Goal: Transaction & Acquisition: Purchase product/service

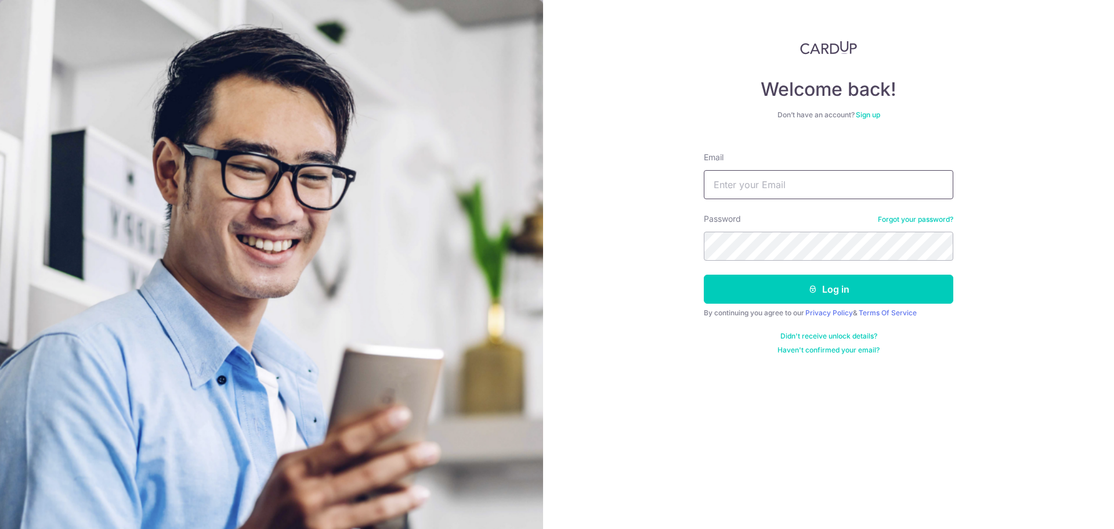
click at [755, 189] on input "Email" at bounding box center [828, 184] width 249 height 29
paste input "[EMAIL_ADDRESS][DOMAIN_NAME]"
type input "[EMAIL_ADDRESS][DOMAIN_NAME]"
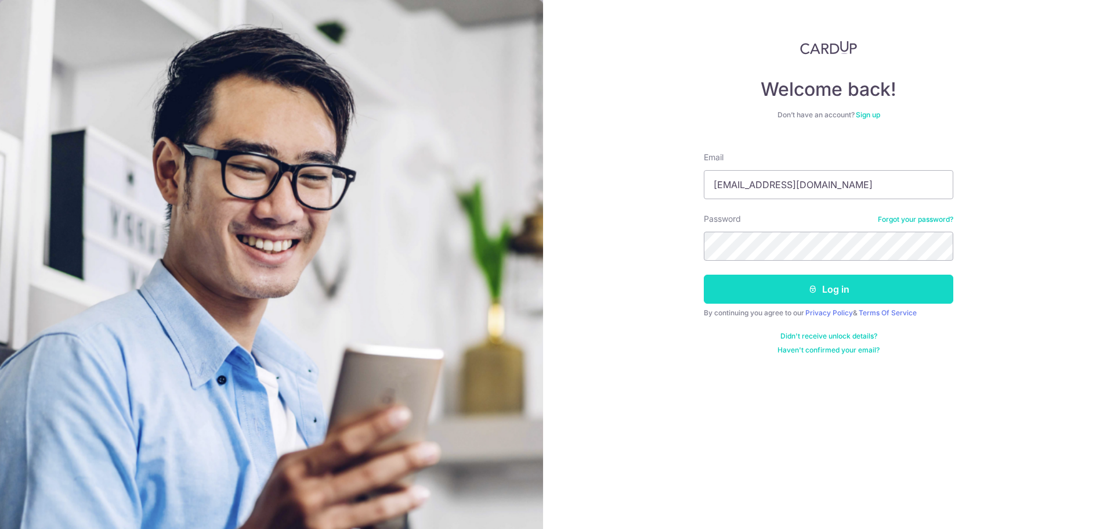
click at [743, 278] on button "Log in" at bounding box center [828, 288] width 249 height 29
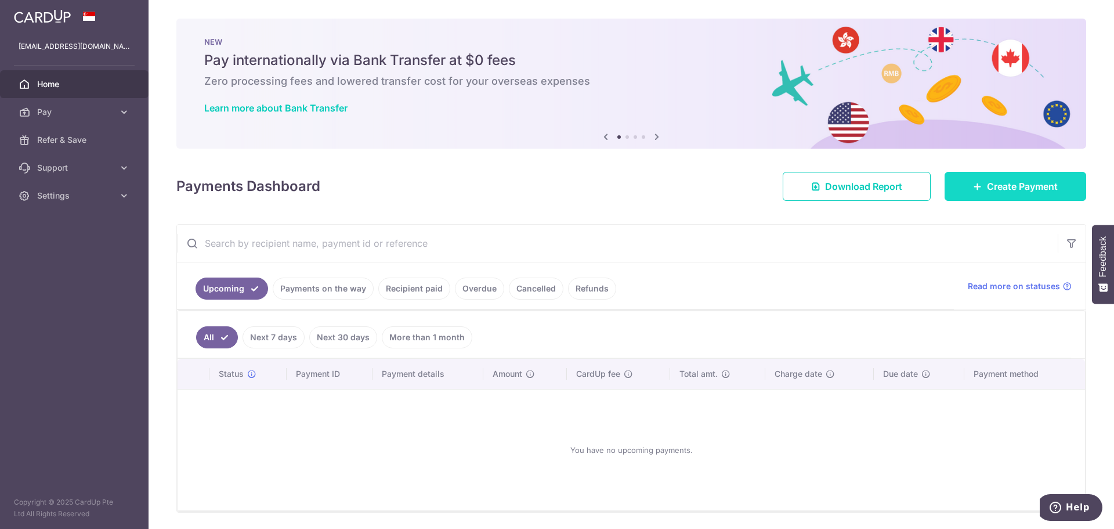
click at [946, 186] on link "Create Payment" at bounding box center [1016, 186] width 142 height 29
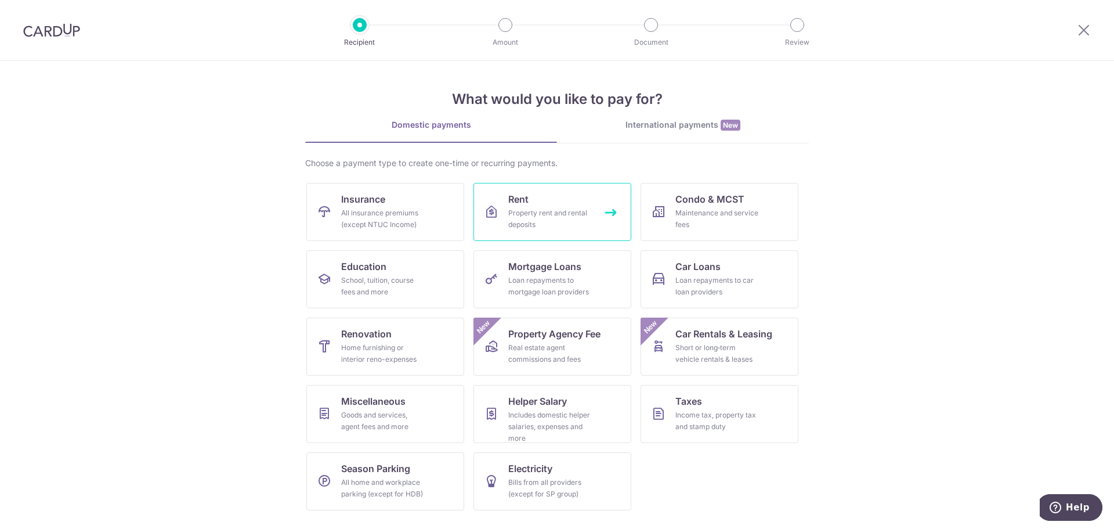
click at [556, 226] on div "Property rent and rental deposits" at bounding box center [550, 218] width 84 height 23
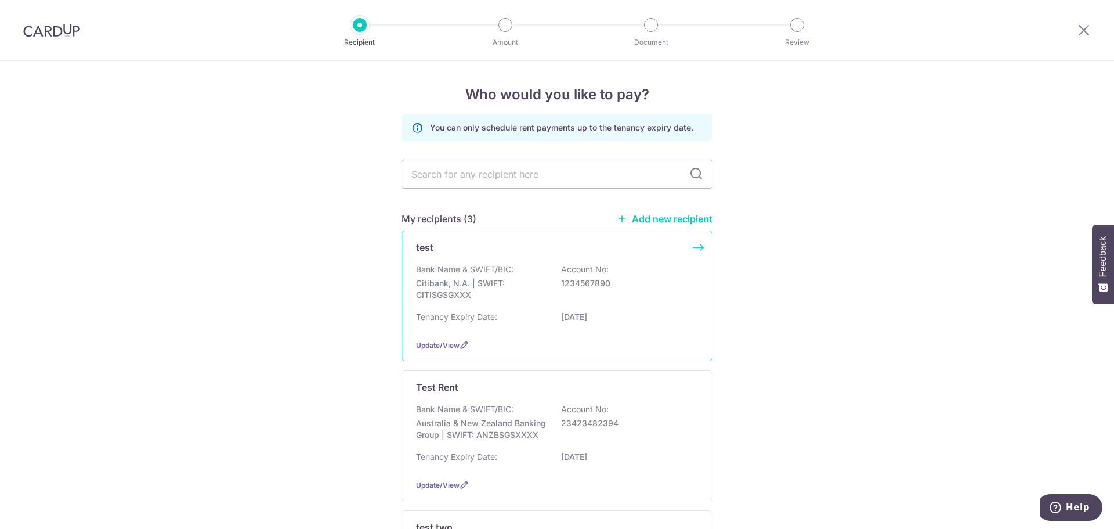
click at [533, 254] on div "test" at bounding box center [550, 247] width 268 height 14
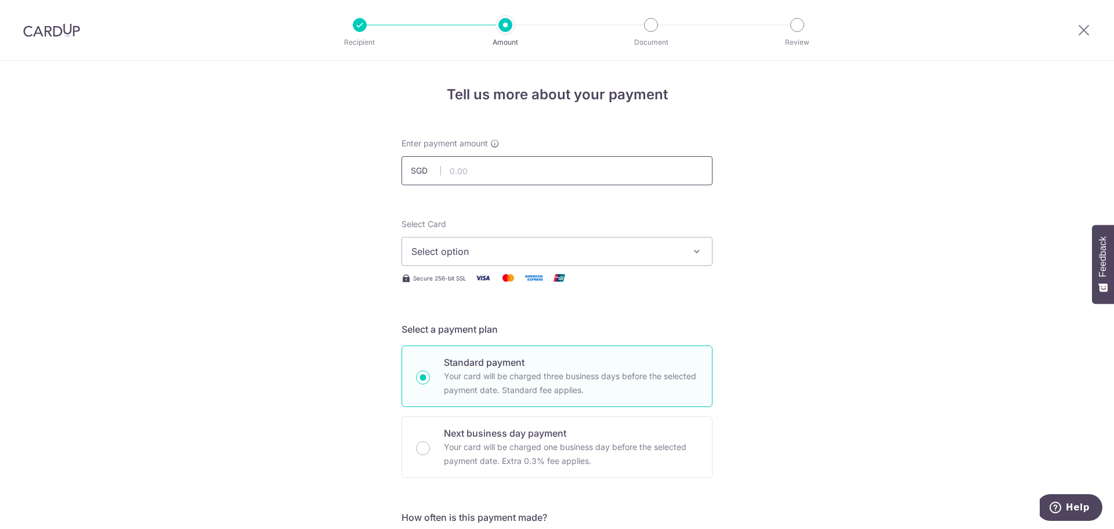
click at [466, 173] on input "text" at bounding box center [557, 170] width 311 height 29
type input "5.75"
click at [478, 237] on button "Select option" at bounding box center [557, 251] width 311 height 29
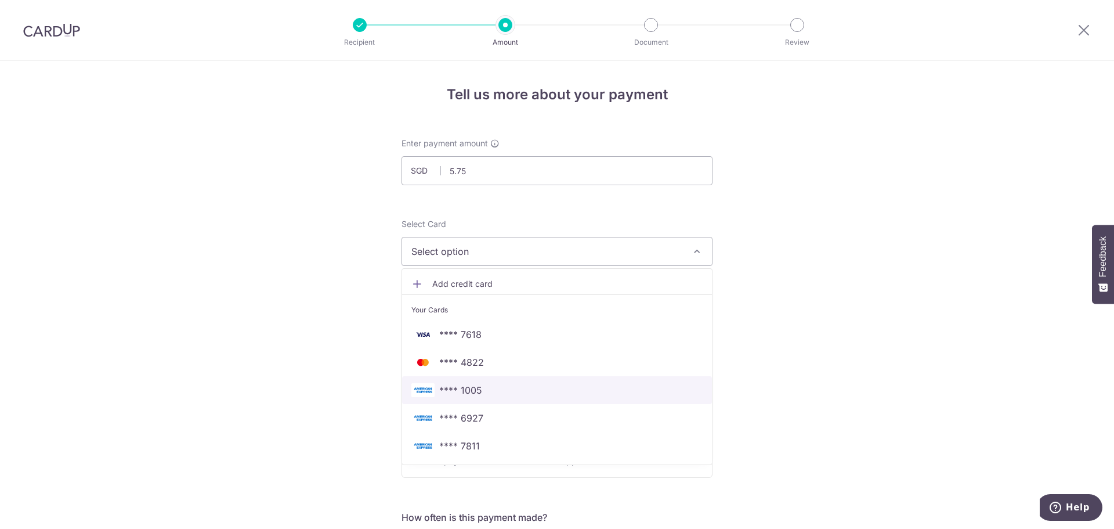
click at [445, 392] on span "**** 1005" at bounding box center [460, 390] width 43 height 14
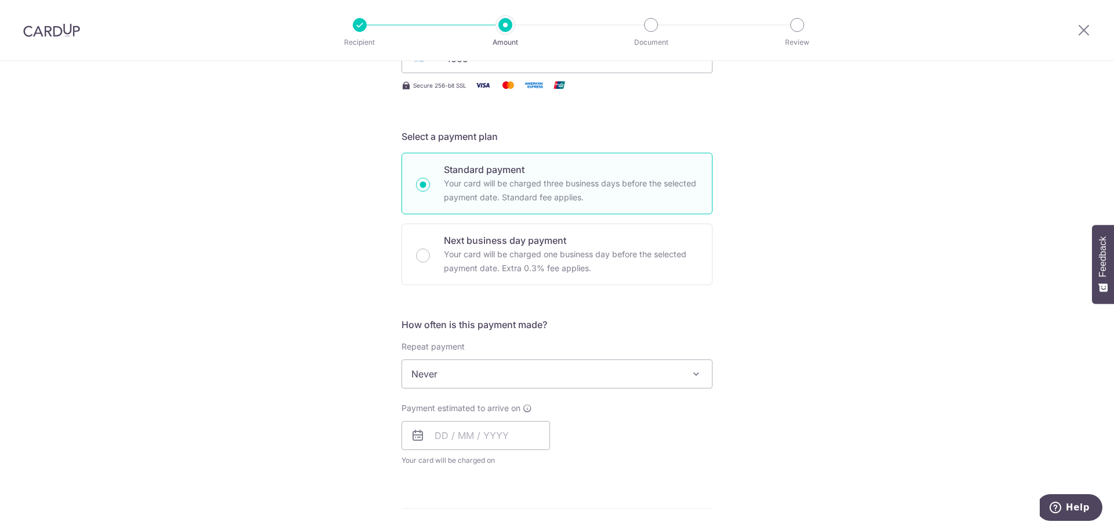
scroll to position [232, 0]
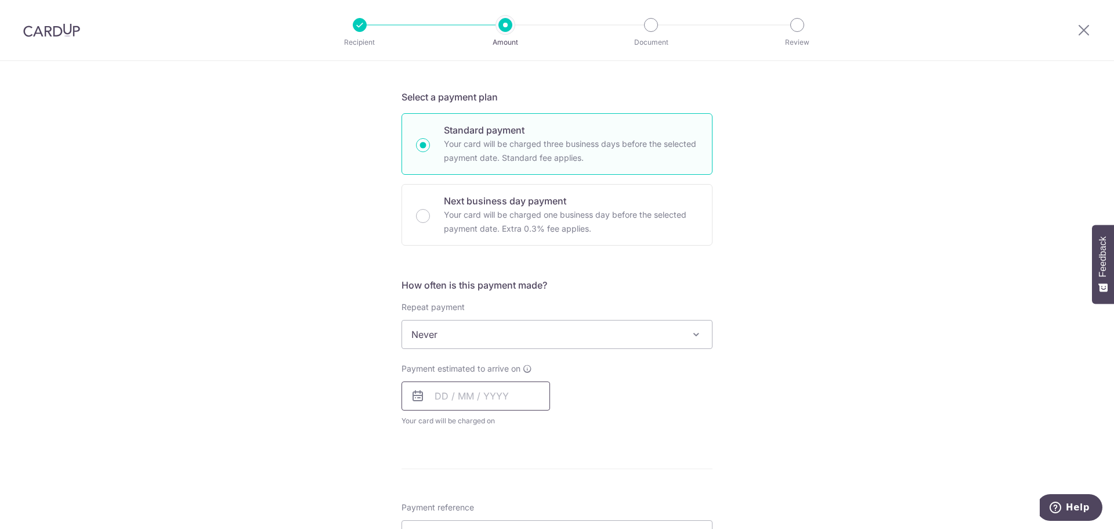
click at [445, 395] on input "text" at bounding box center [476, 395] width 149 height 29
click at [493, 494] on link "8" at bounding box center [495, 501] width 19 height 19
type input "08/10/2025"
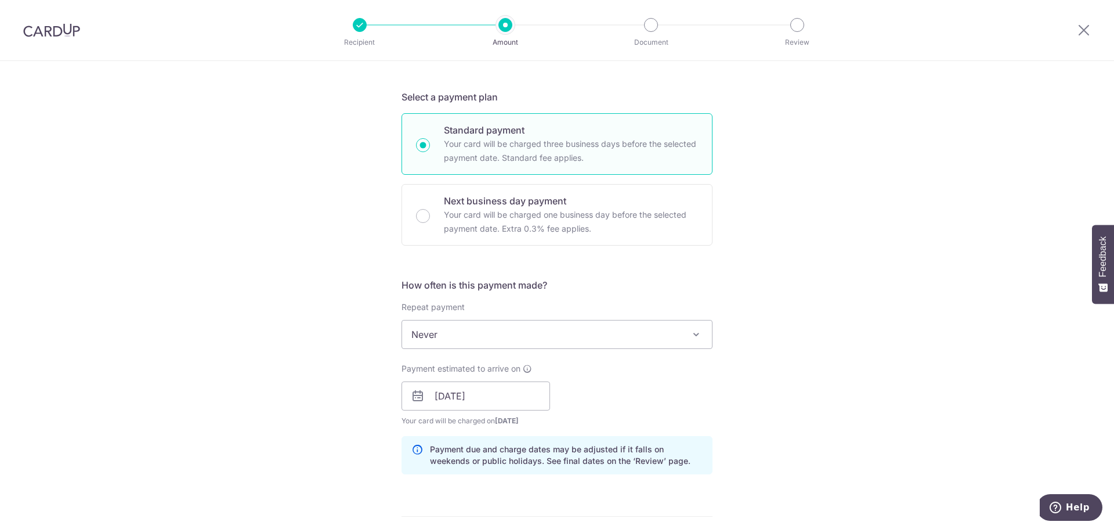
scroll to position [464, 0]
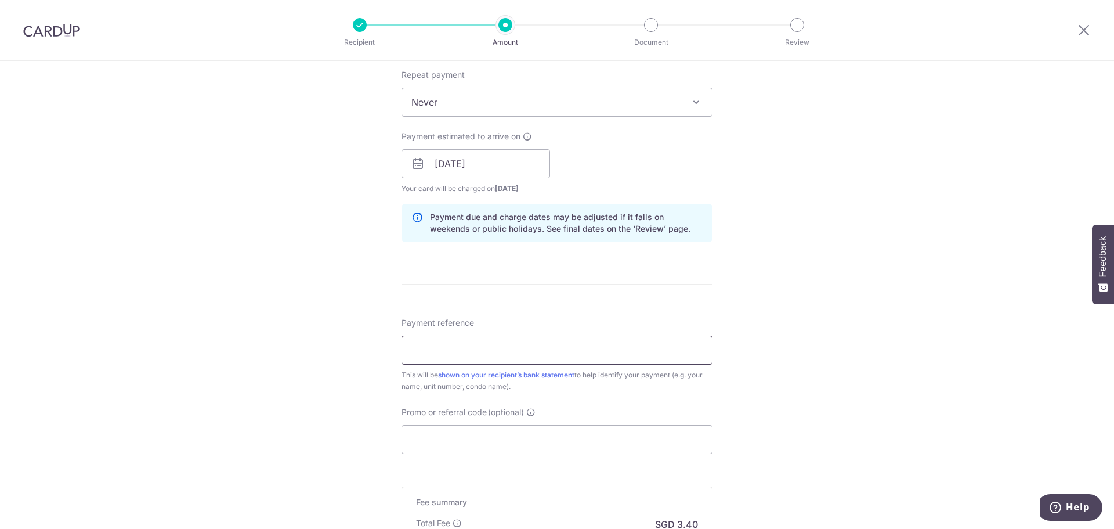
click at [446, 351] on input "Payment reference" at bounding box center [557, 349] width 311 height 29
click at [388, 337] on div "Tell us more about your payment Enter payment amount SGD 5.75 5.75 Select Card …" at bounding box center [557, 169] width 1114 height 1145
click at [484, 350] on input "Amex test 3 Oct - 1" at bounding box center [557, 349] width 311 height 29
type input "Amex test 3 Oct 25 - 1"
click at [278, 332] on div "Tell us more about your payment Enter payment amount SGD 5.75 5.75 Select Card …" at bounding box center [557, 169] width 1114 height 1145
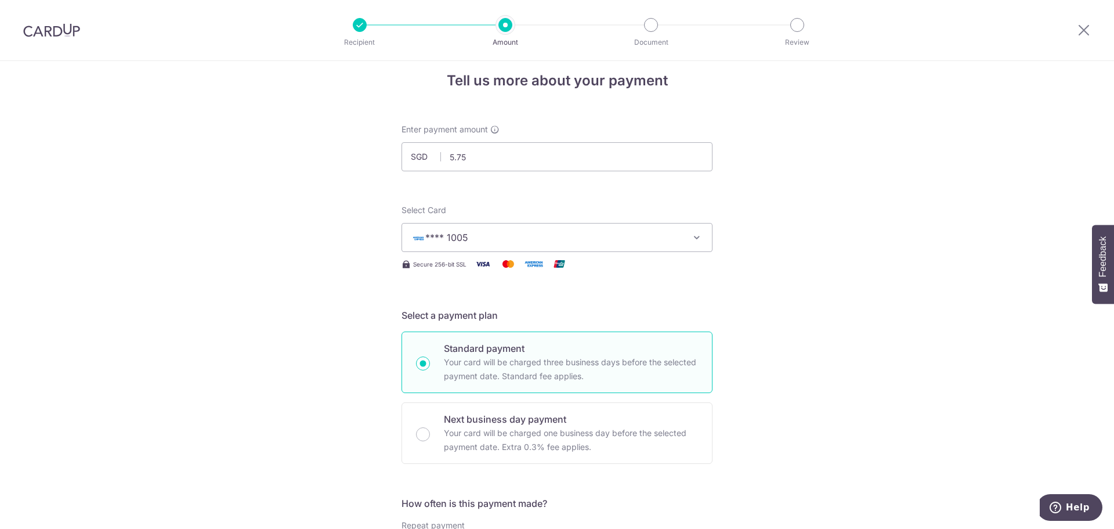
scroll to position [0, 0]
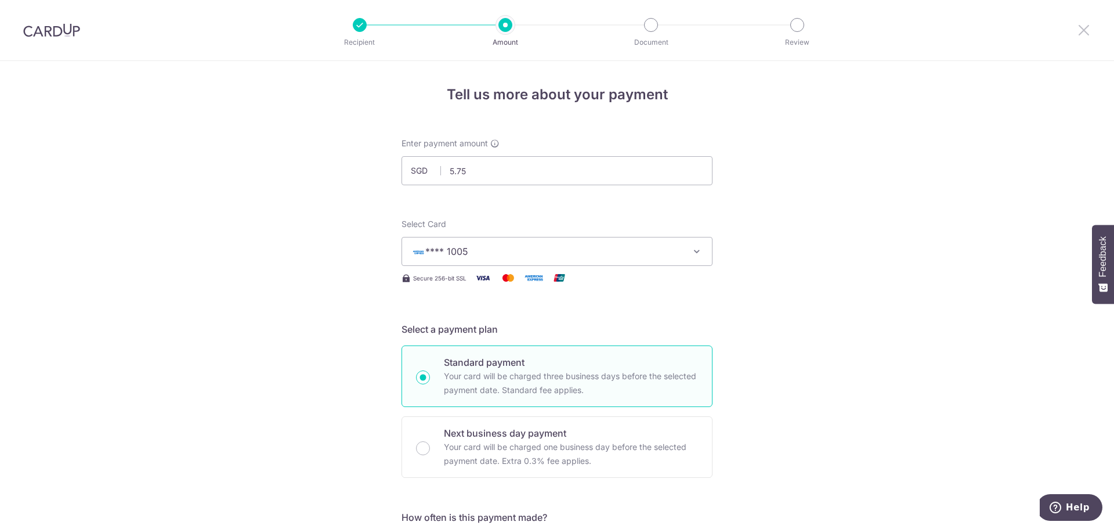
drag, startPoint x: 1088, startPoint y: 28, endPoint x: 594, endPoint y: 57, distance: 494.6
click at [1088, 28] on icon at bounding box center [1084, 30] width 14 height 15
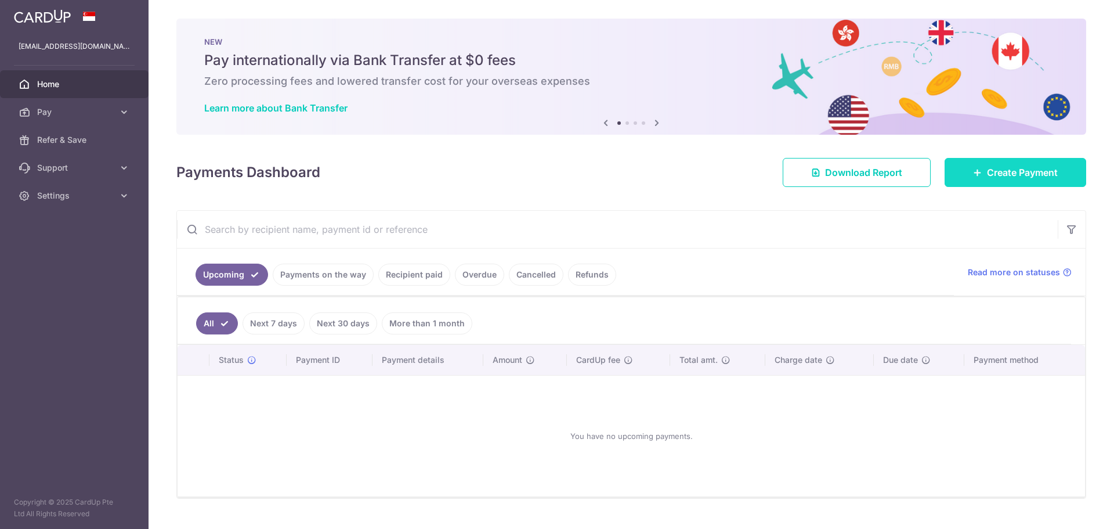
click at [979, 164] on link "Create Payment" at bounding box center [1016, 172] width 142 height 29
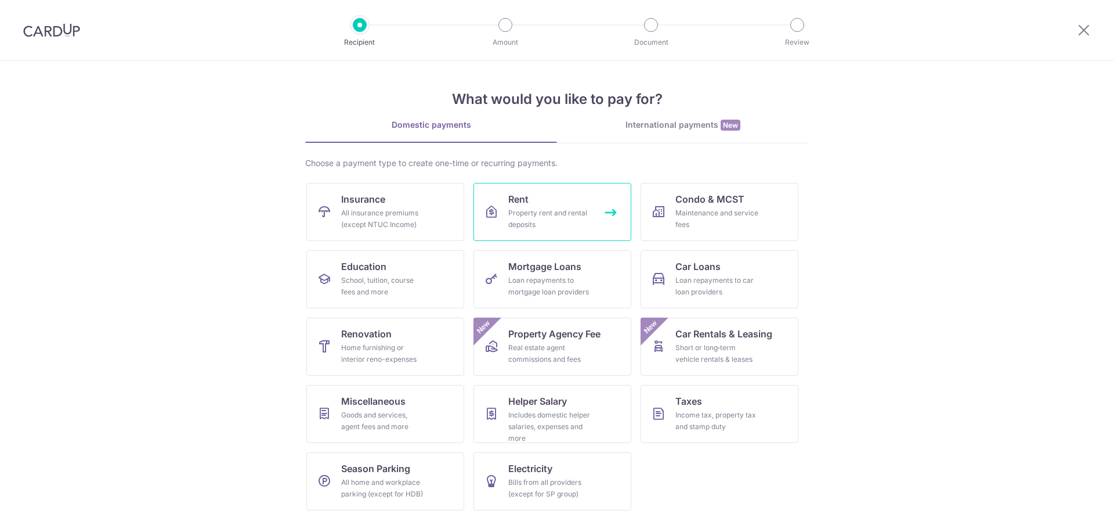
click at [498, 228] on link "Rent Property rent and rental deposits" at bounding box center [552, 212] width 158 height 58
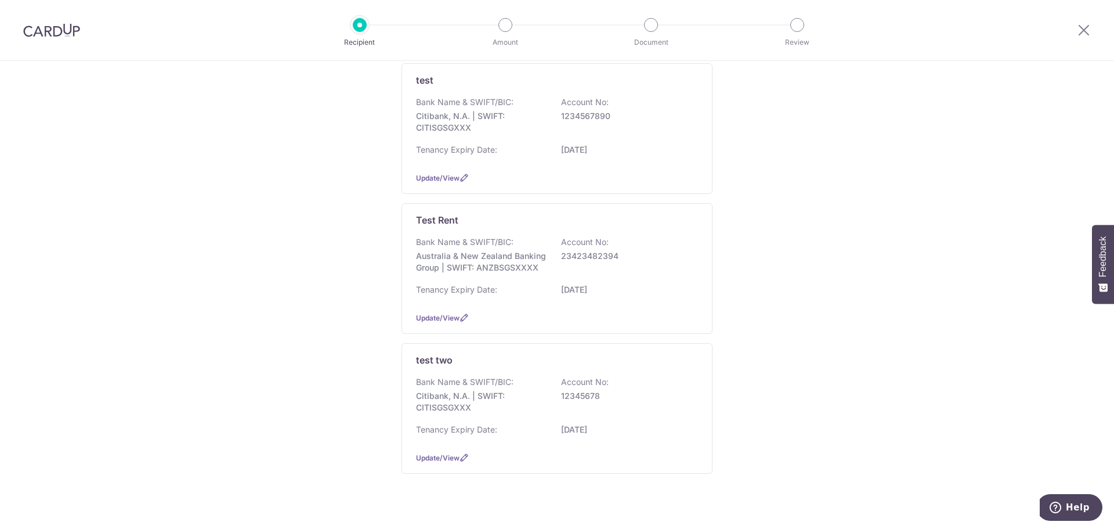
scroll to position [174, 0]
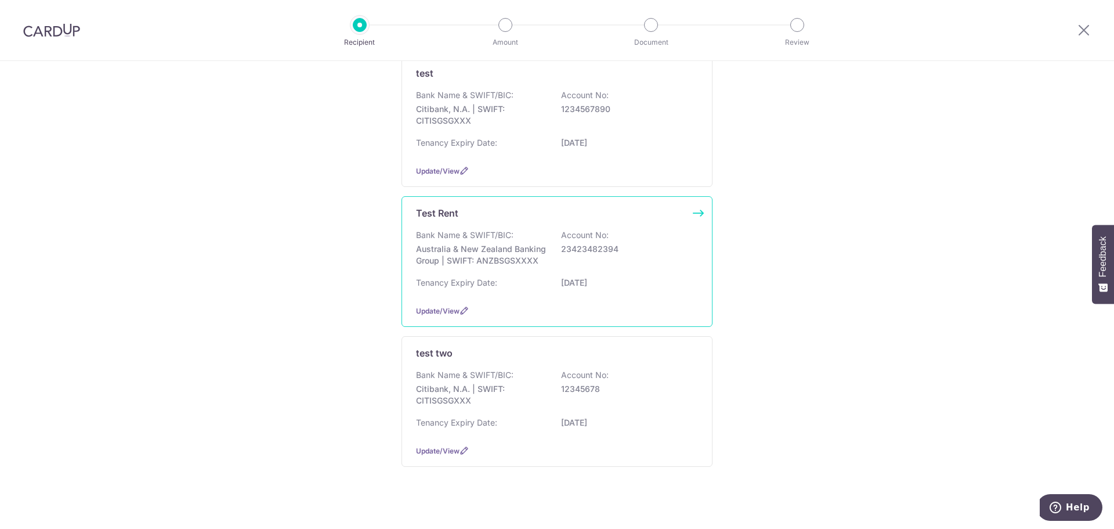
click at [442, 281] on p "Tenancy Expiry Date:" at bounding box center [456, 283] width 81 height 12
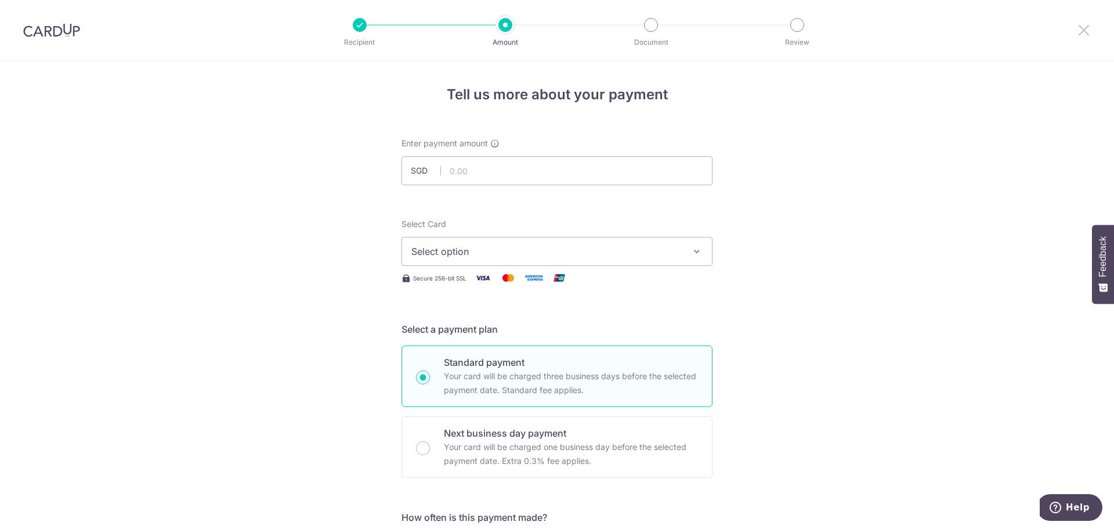
drag, startPoint x: 1077, startPoint y: 31, endPoint x: 606, endPoint y: 56, distance: 471.2
click at [1077, 31] on icon at bounding box center [1084, 30] width 14 height 15
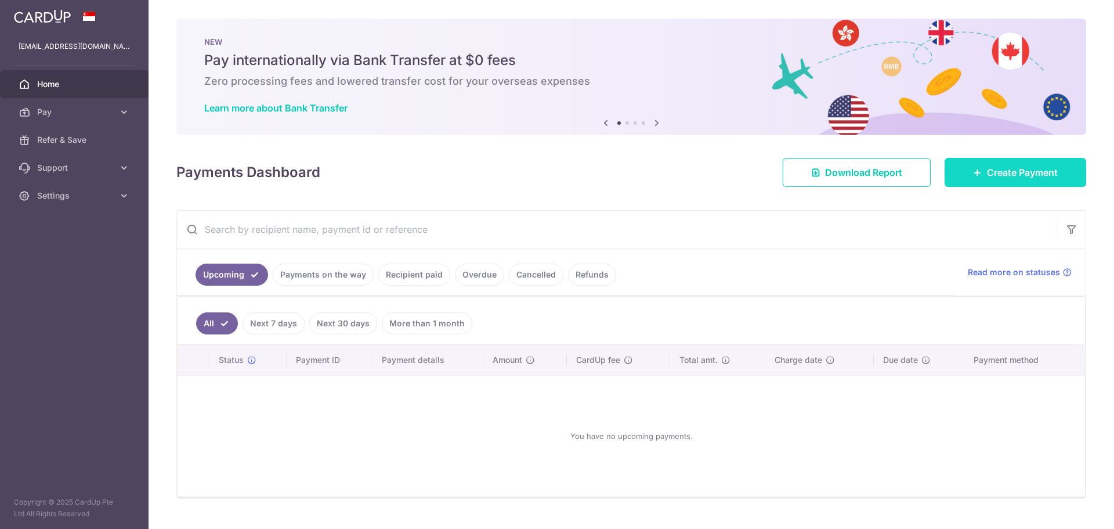
click at [999, 174] on span "Create Payment" at bounding box center [1022, 172] width 71 height 14
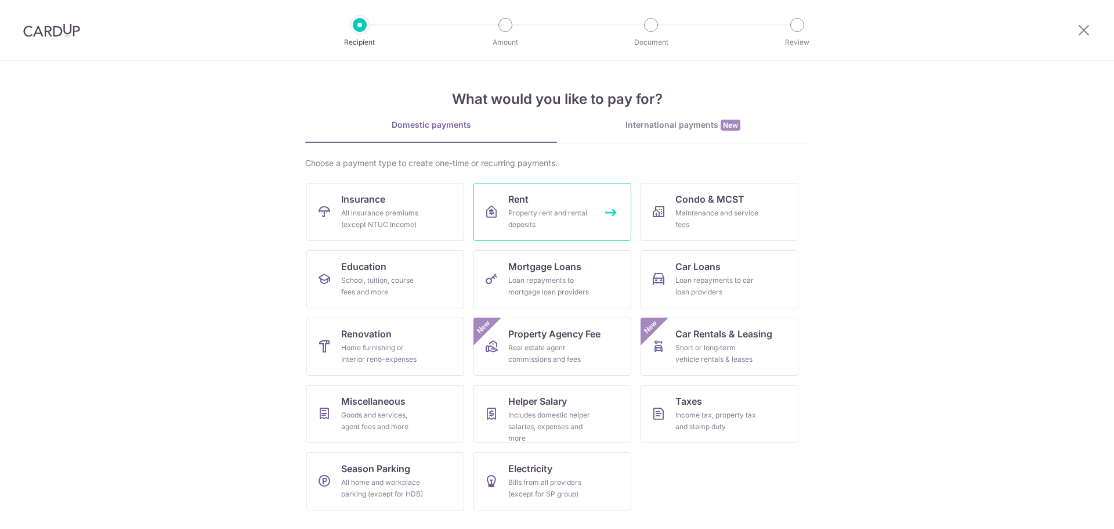
click at [570, 200] on link "Rent Property rent and rental deposits" at bounding box center [552, 212] width 158 height 58
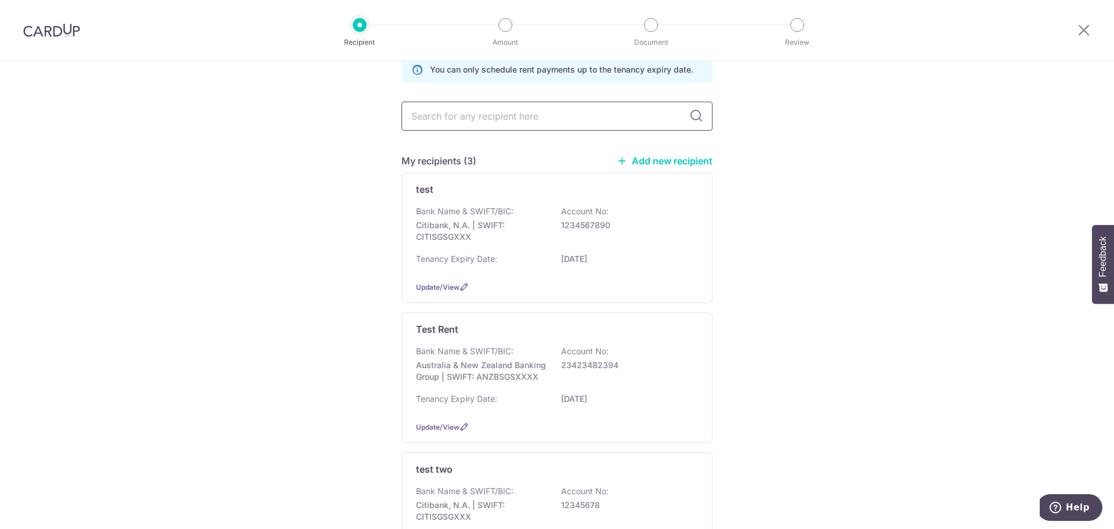
scroll to position [116, 0]
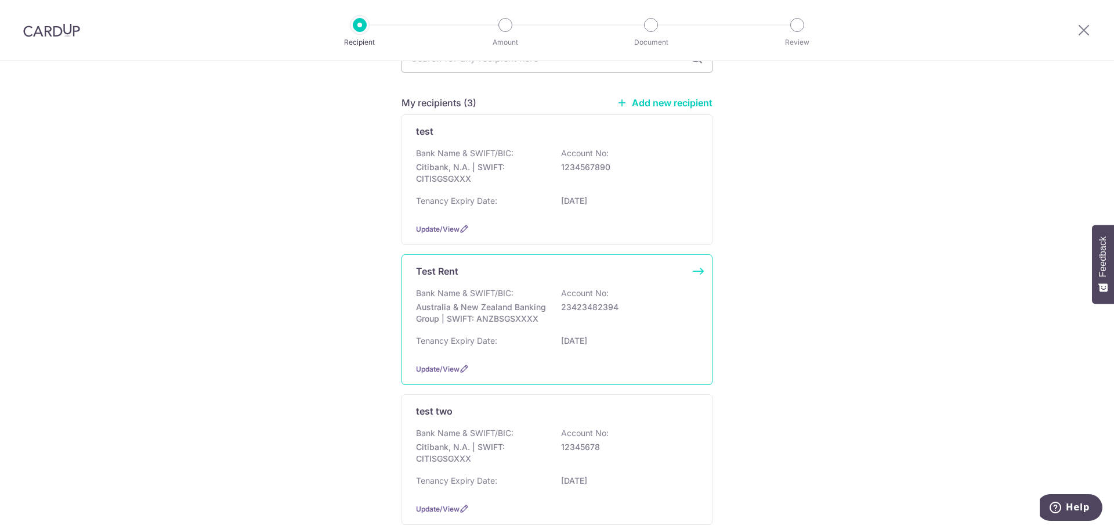
click at [446, 293] on p "Bank Name & SWIFT/BIC:" at bounding box center [464, 293] width 97 height 12
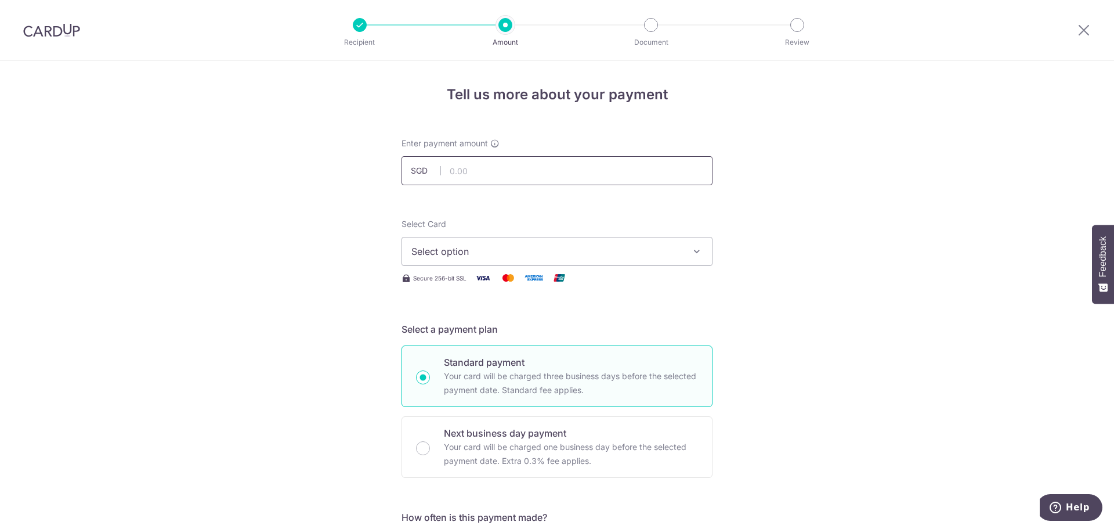
click at [472, 178] on input "text" at bounding box center [557, 170] width 311 height 29
type input "5.75"
click at [418, 248] on span "Select option" at bounding box center [546, 251] width 270 height 14
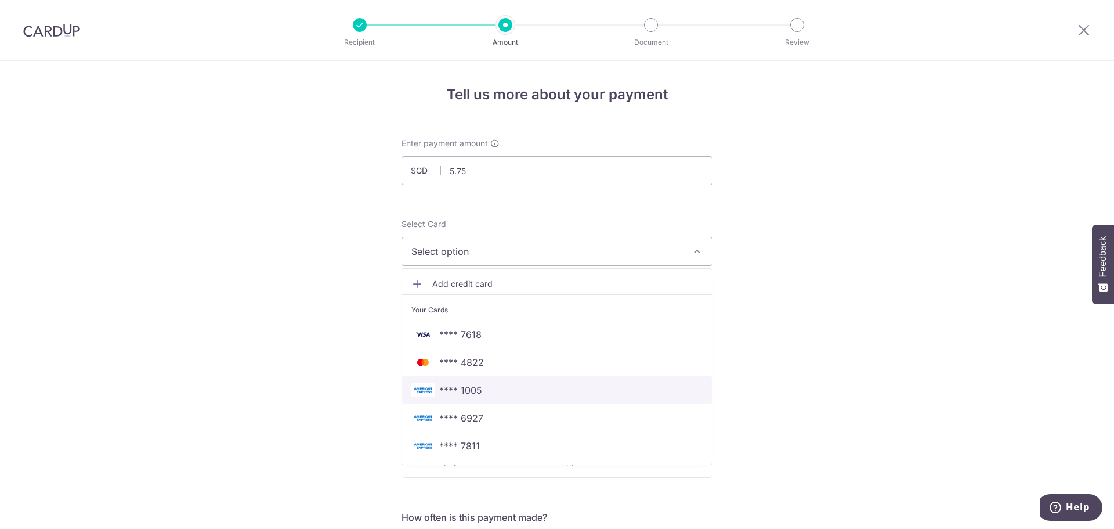
drag, startPoint x: 453, startPoint y: 393, endPoint x: 402, endPoint y: 372, distance: 54.4
click at [453, 393] on span "**** 1005" at bounding box center [460, 390] width 43 height 14
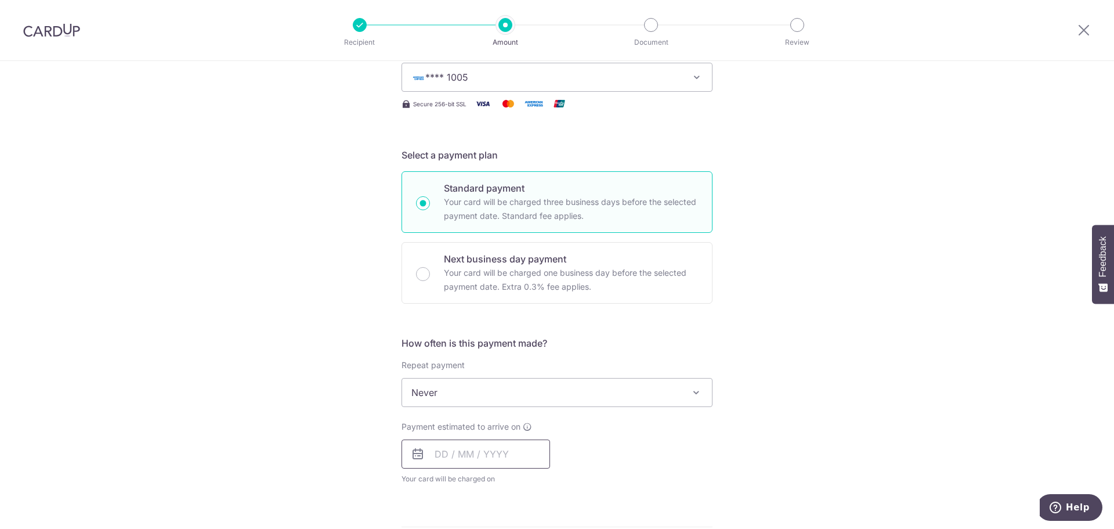
click at [451, 462] on input "text" at bounding box center [476, 453] width 149 height 29
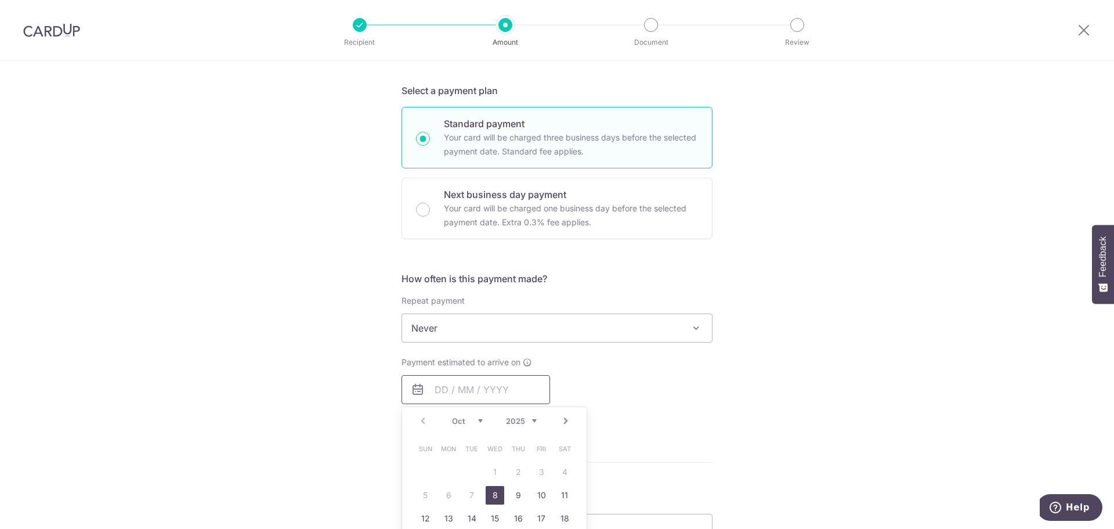
scroll to position [348, 0]
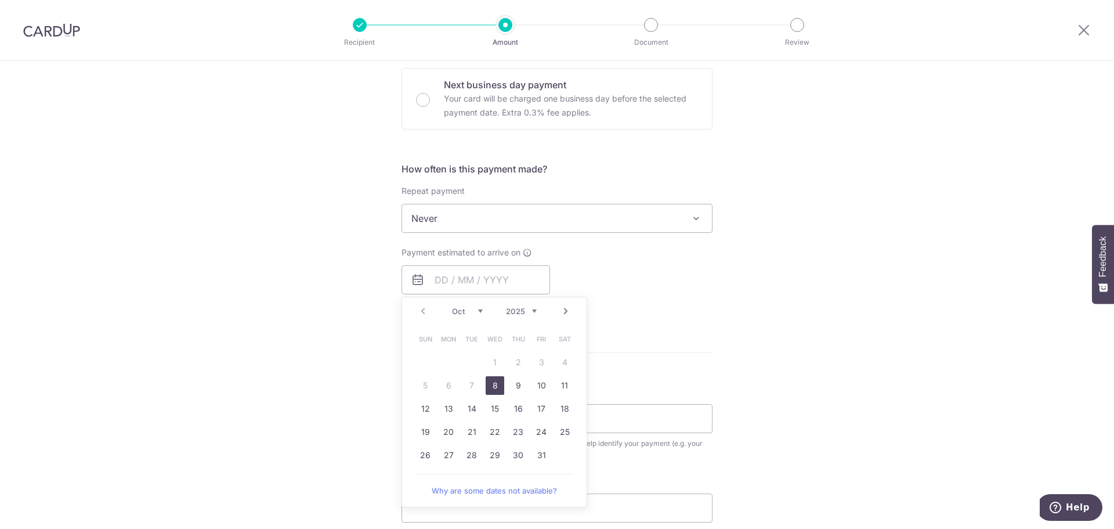
click at [487, 384] on link "8" at bounding box center [495, 385] width 19 height 19
type input "[DATE]"
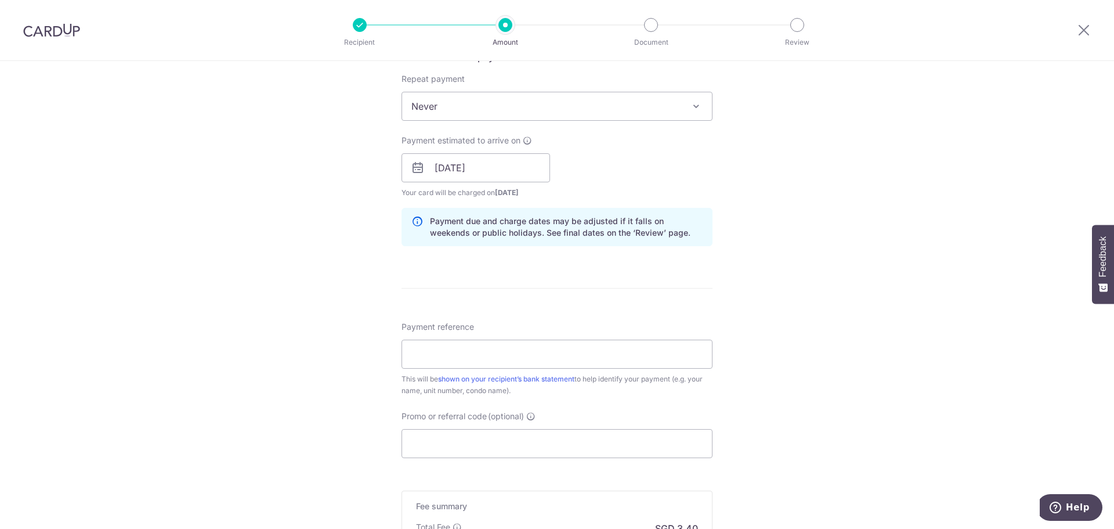
scroll to position [522, 0]
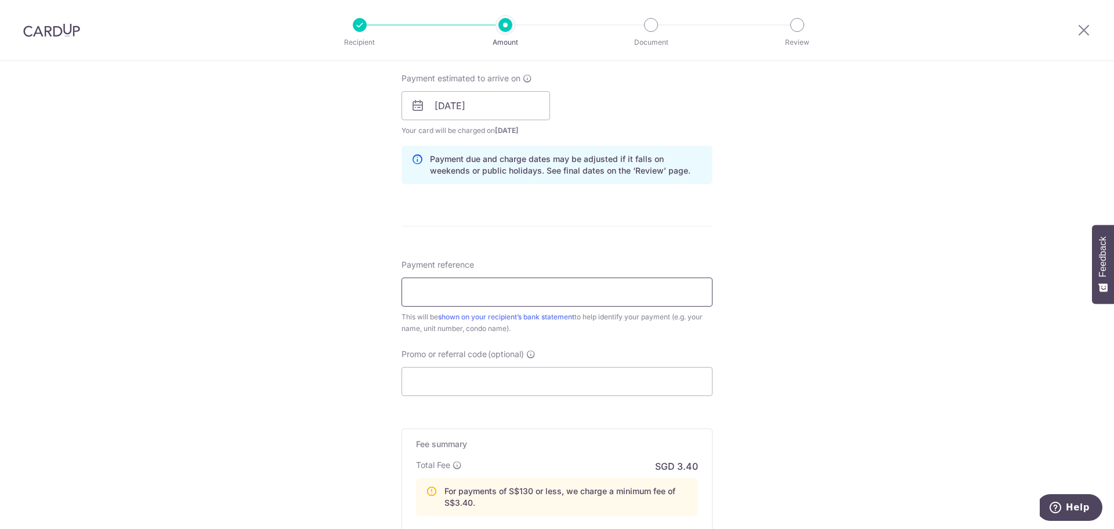
click at [434, 295] on input "Payment reference" at bounding box center [557, 291] width 311 height 29
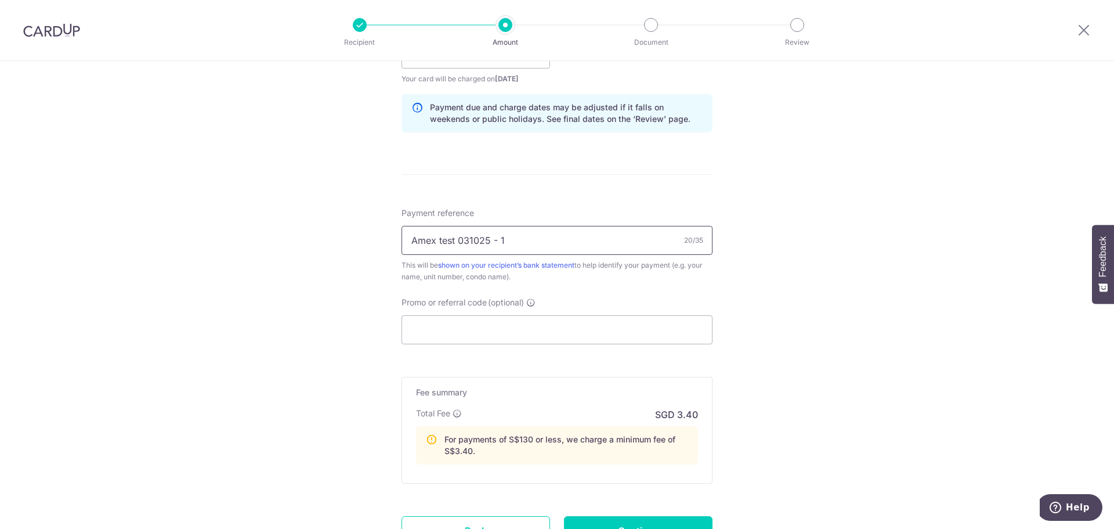
scroll to position [677, 0]
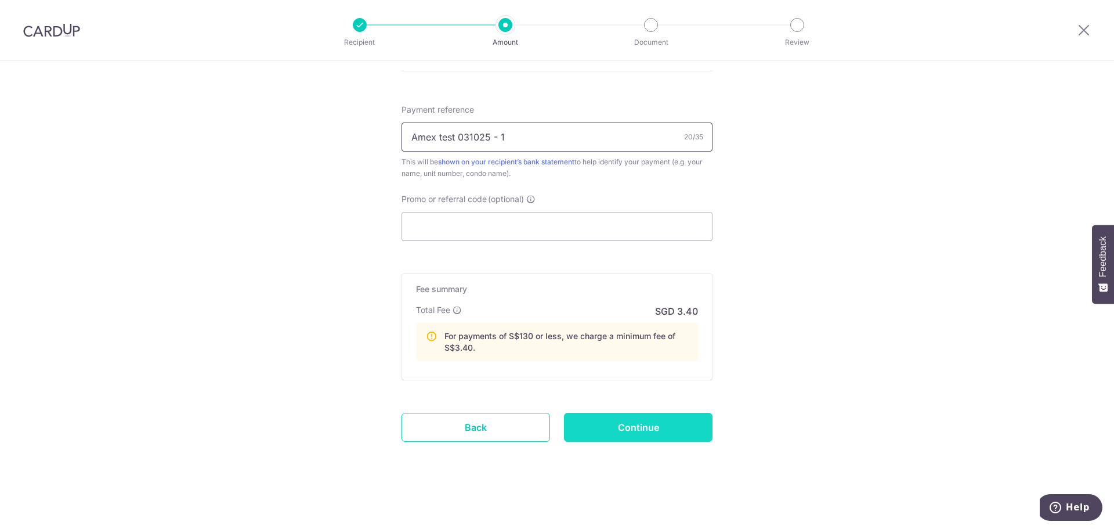
type input "Amex test 031025 - 1"
click at [634, 437] on input "Continue" at bounding box center [638, 427] width 149 height 29
type input "Create Schedule"
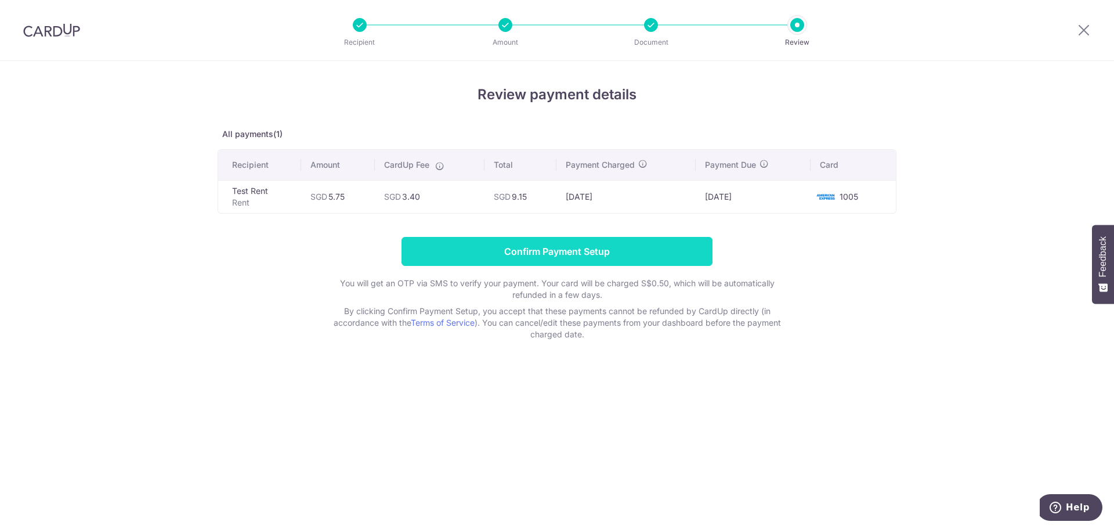
click at [547, 252] on input "Confirm Payment Setup" at bounding box center [557, 251] width 311 height 29
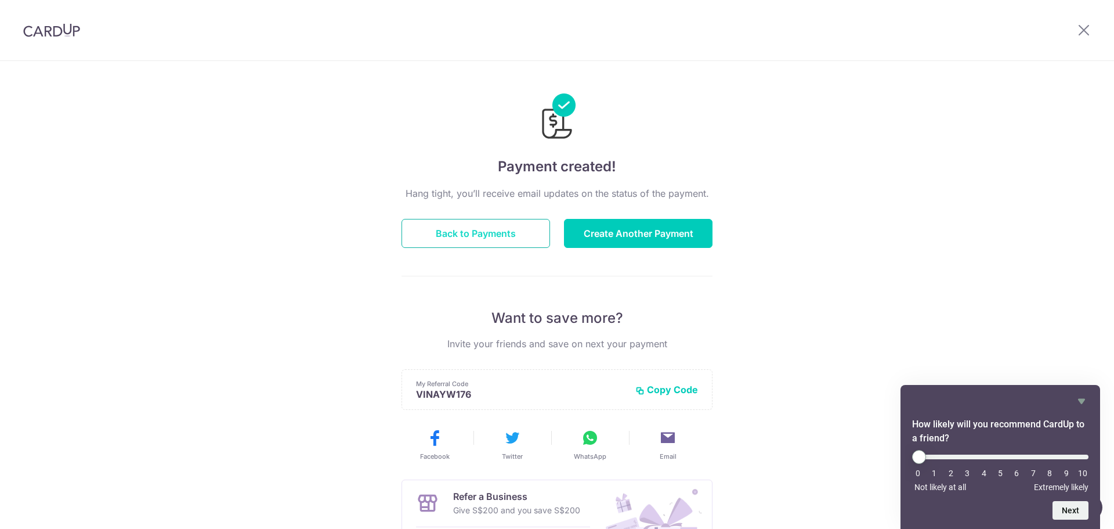
click at [525, 237] on button "Back to Payments" at bounding box center [476, 233] width 149 height 29
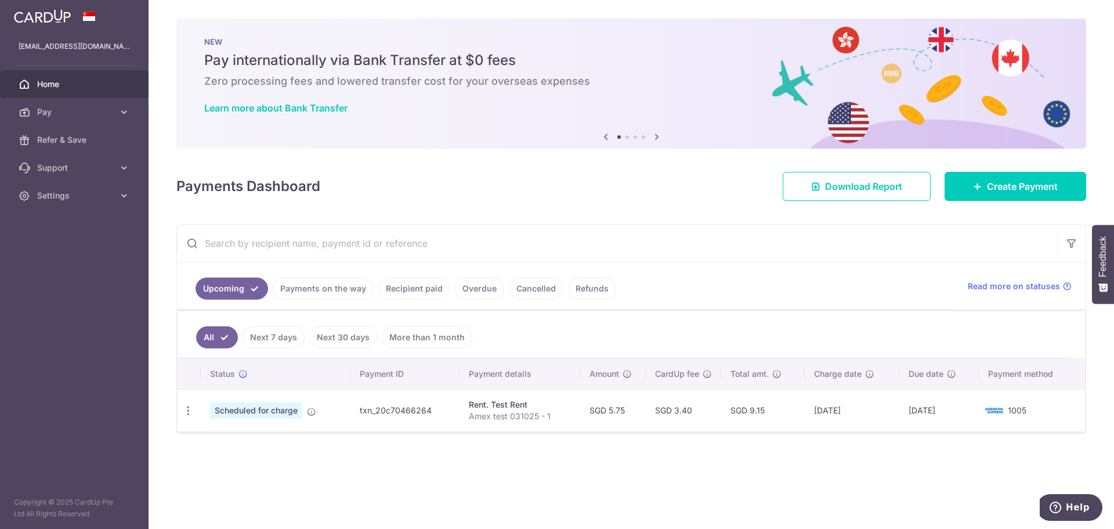
click at [389, 410] on td "txn_20c70466264" at bounding box center [404, 410] width 108 height 42
copy td "txn_20c70466264"
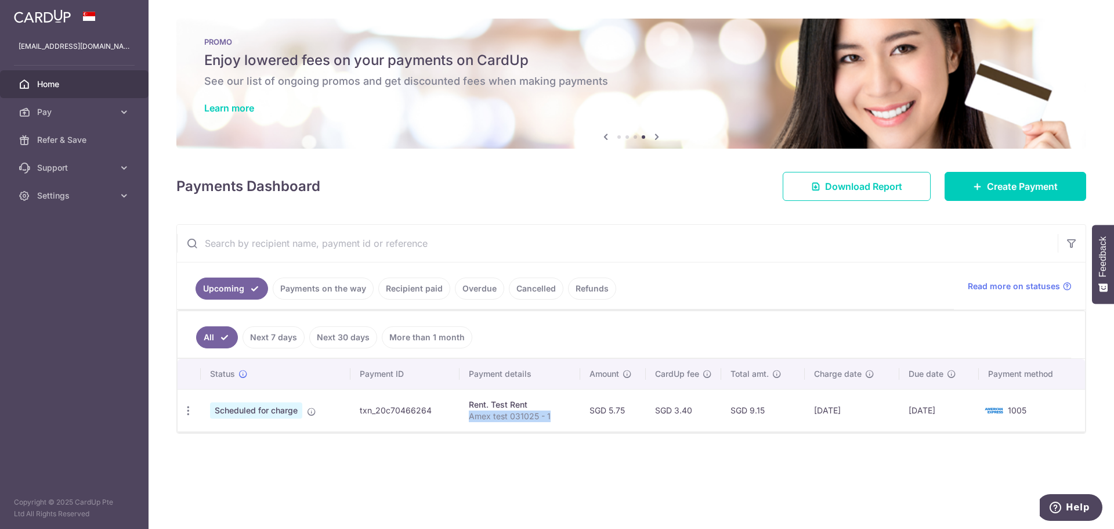
drag, startPoint x: 555, startPoint y: 419, endPoint x: 466, endPoint y: 419, distance: 88.8
click at [466, 419] on td "Rent. Test Rent Amex test 031025 - 1" at bounding box center [520, 410] width 121 height 42
copy p "Amex test 031025 - 1"
